Goal: Find specific page/section: Find specific page/section

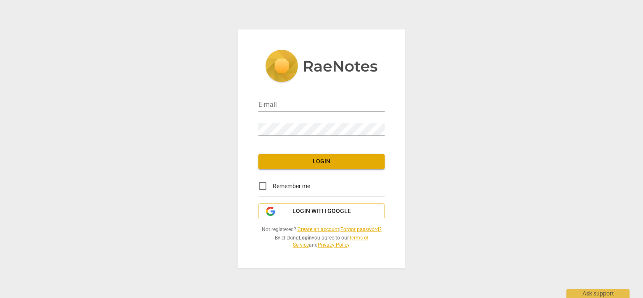
type input "[PERSON_NAME][EMAIL_ADDRESS][DOMAIN_NAME]"
click at [315, 162] on span "Login" at bounding box center [321, 161] width 113 height 8
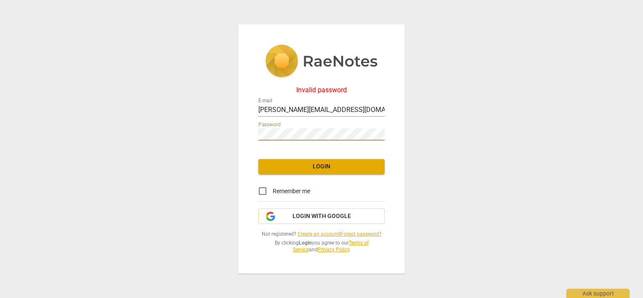
click at [170, 132] on div "Invalid password E-mail [PERSON_NAME][EMAIL_ADDRESS][DOMAIN_NAME] Password Logi…" at bounding box center [321, 149] width 643 height 298
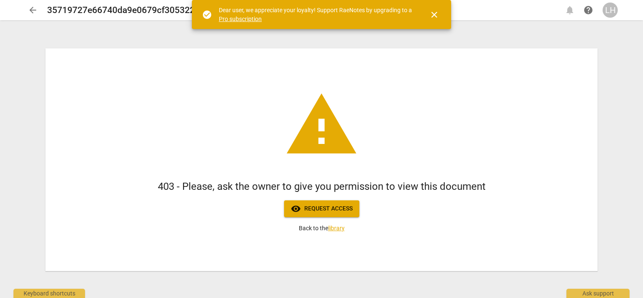
drag, startPoint x: 348, startPoint y: 205, endPoint x: 288, endPoint y: 42, distance: 173.9
click at [288, 44] on div "warning 403 - Please, ask the owner to give you permission to view this documen…" at bounding box center [322, 159] width 606 height 276
drag, startPoint x: 332, startPoint y: 210, endPoint x: 322, endPoint y: 207, distance: 10.5
click at [322, 207] on span "visibility Request access" at bounding box center [322, 209] width 62 height 10
